Goal: Transaction & Acquisition: Book appointment/travel/reservation

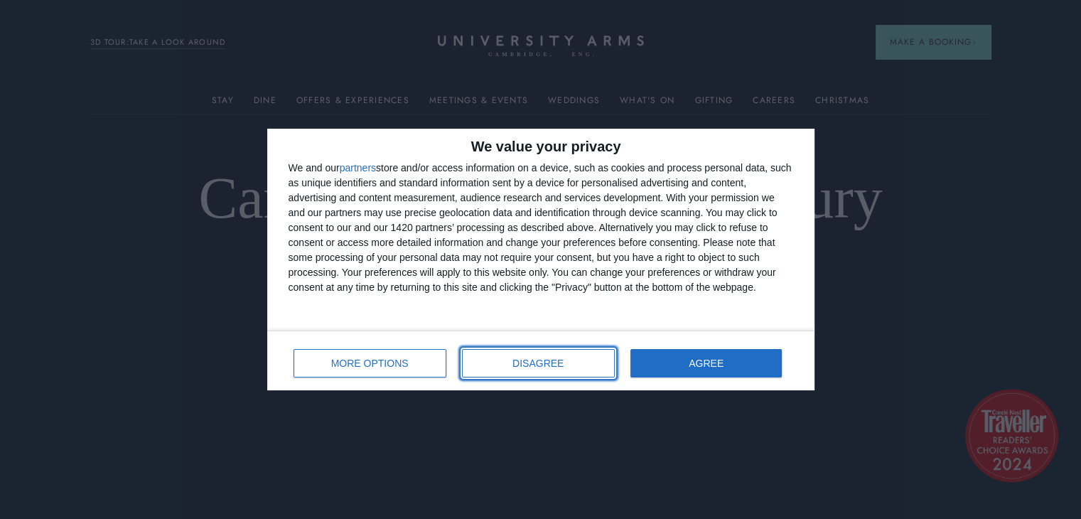
click at [517, 359] on button "DISAGREE" at bounding box center [538, 363] width 153 height 28
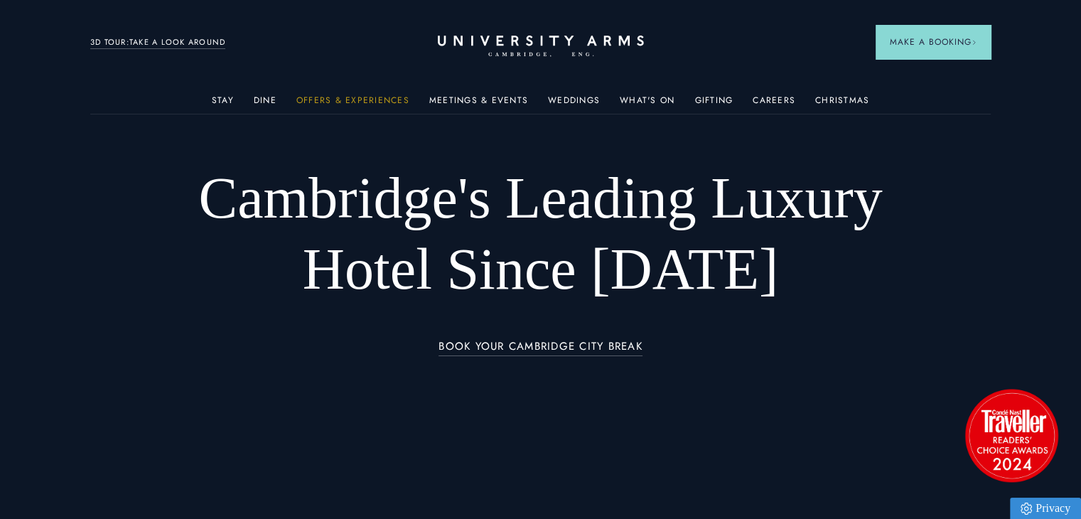
click at [336, 100] on link "Offers & Experiences" at bounding box center [352, 104] width 113 height 18
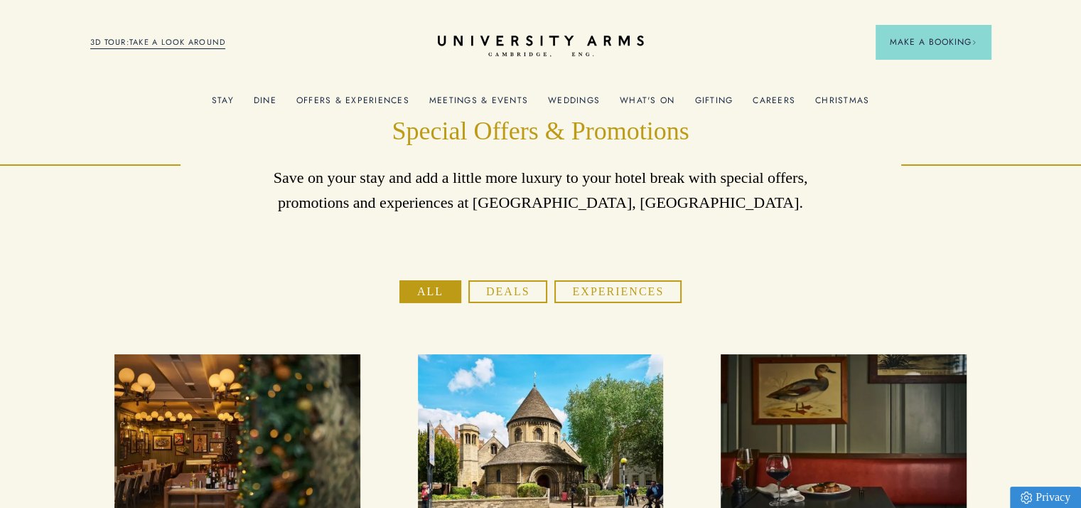
click at [314, 96] on link "Offers & Experiences" at bounding box center [352, 104] width 113 height 18
click at [578, 48] on icon "CAMBRIDGE’S LEADING LUXURY HOTEL SINCE [DATE]" at bounding box center [541, 46] width 200 height 21
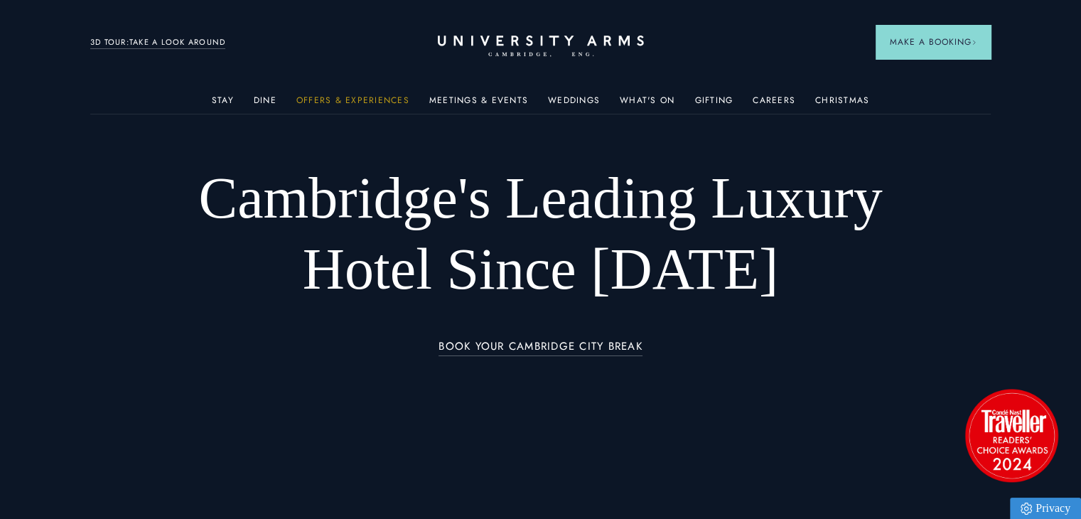
click at [312, 103] on link "Offers & Experiences" at bounding box center [352, 104] width 113 height 18
